Goal: Unclear

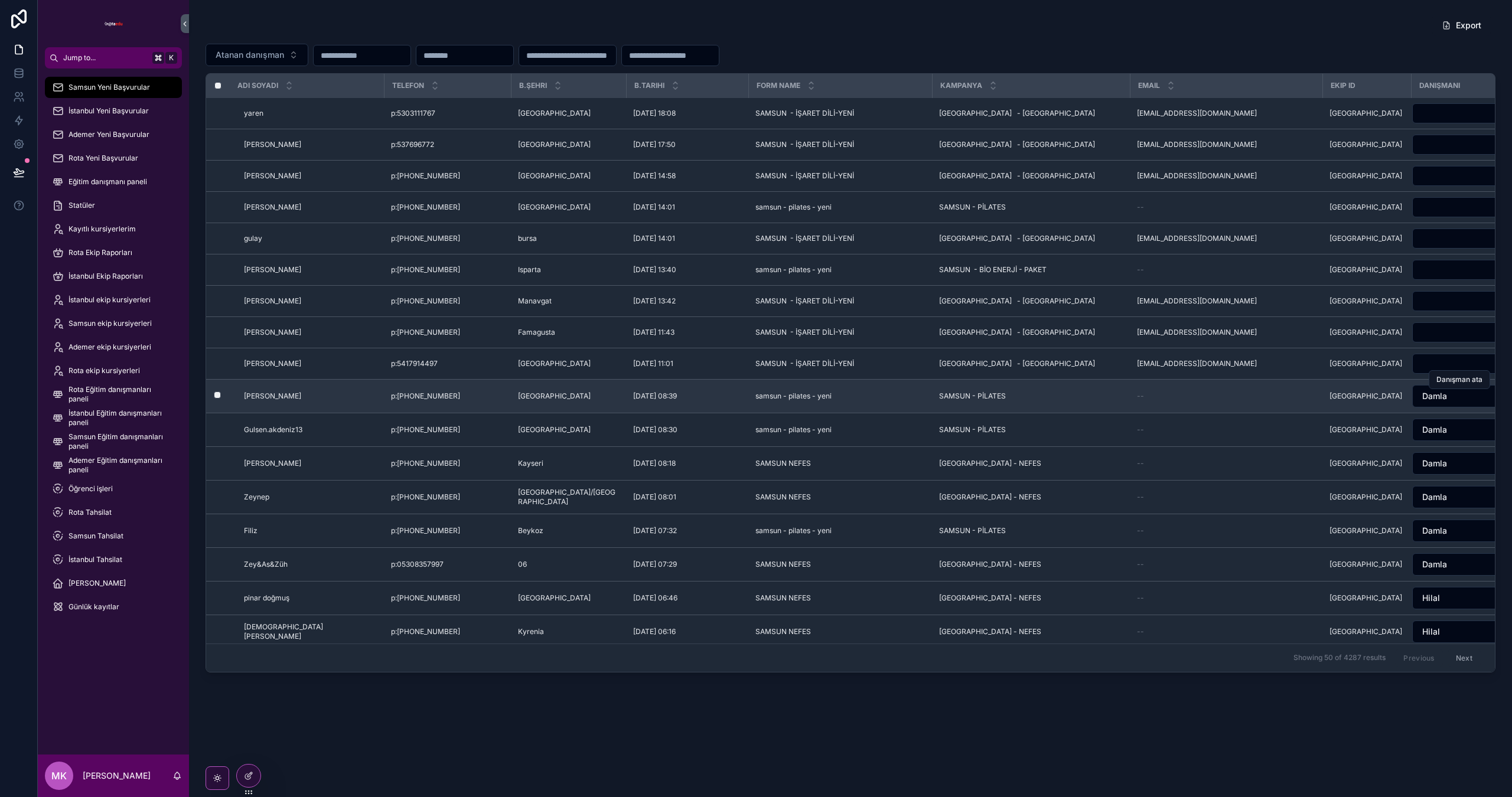
scroll to position [0, 3]
